Goal: Find specific page/section: Find specific page/section

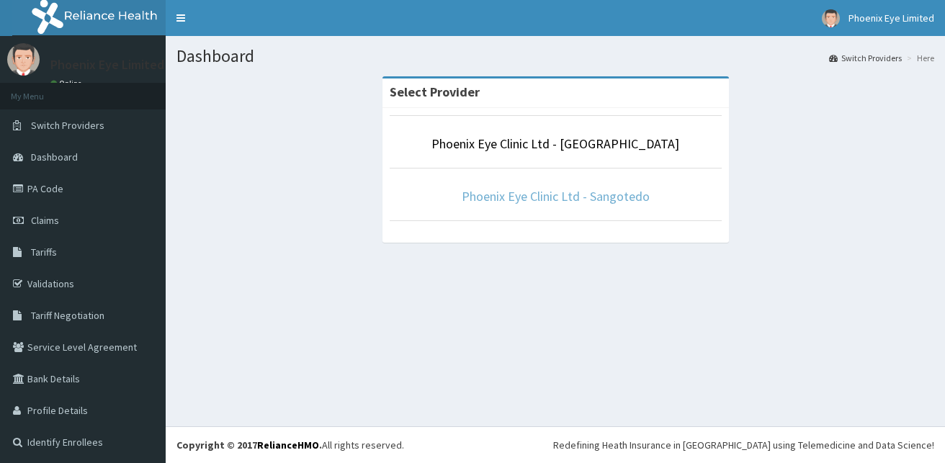
click at [541, 196] on link "Phoenix Eye Clinic Ltd - Sangotedo" at bounding box center [556, 196] width 188 height 17
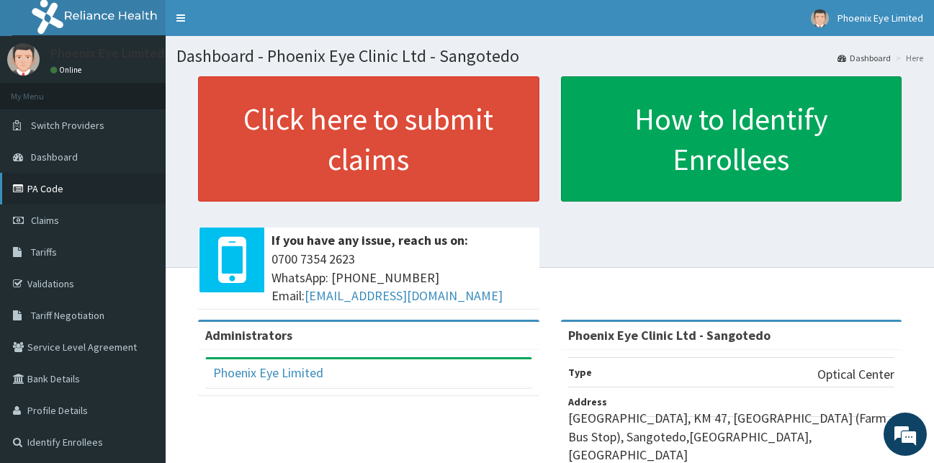
click at [109, 187] on link "PA Code" at bounding box center [83, 189] width 166 height 32
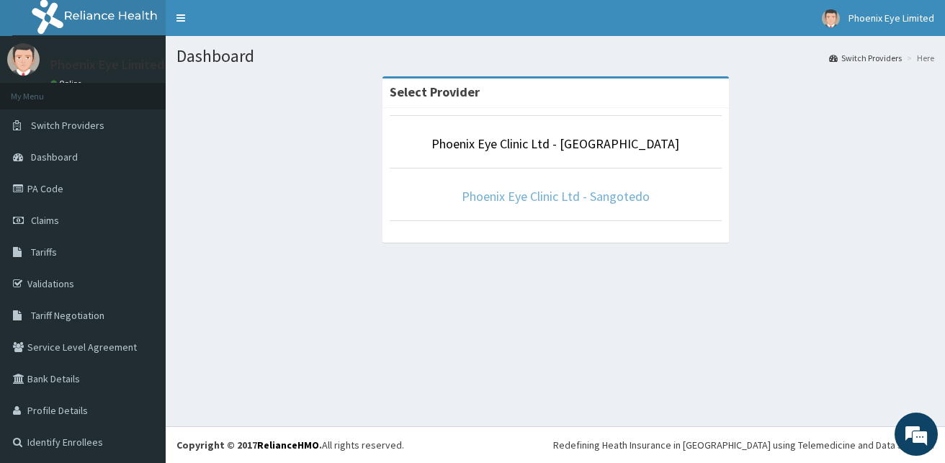
click at [596, 198] on link "Phoenix Eye Clinic Ltd - Sangotedo" at bounding box center [556, 196] width 188 height 17
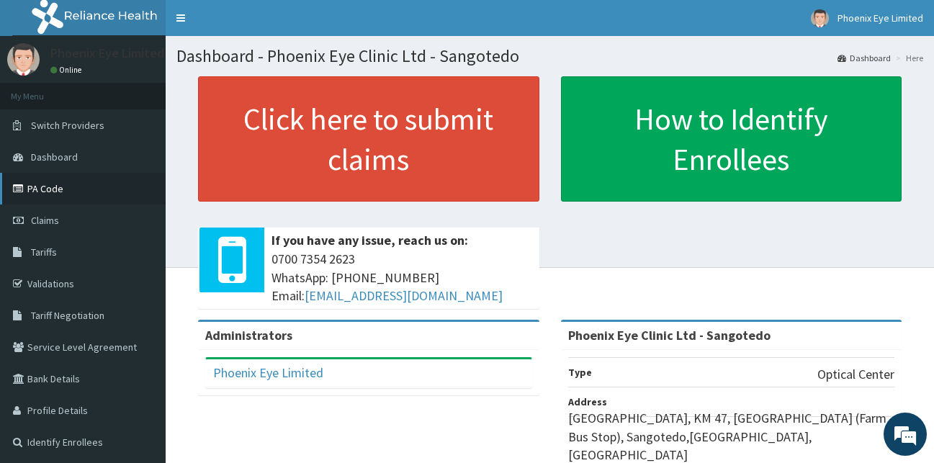
click at [84, 190] on link "PA Code" at bounding box center [83, 189] width 166 height 32
